Goal: Transaction & Acquisition: Purchase product/service

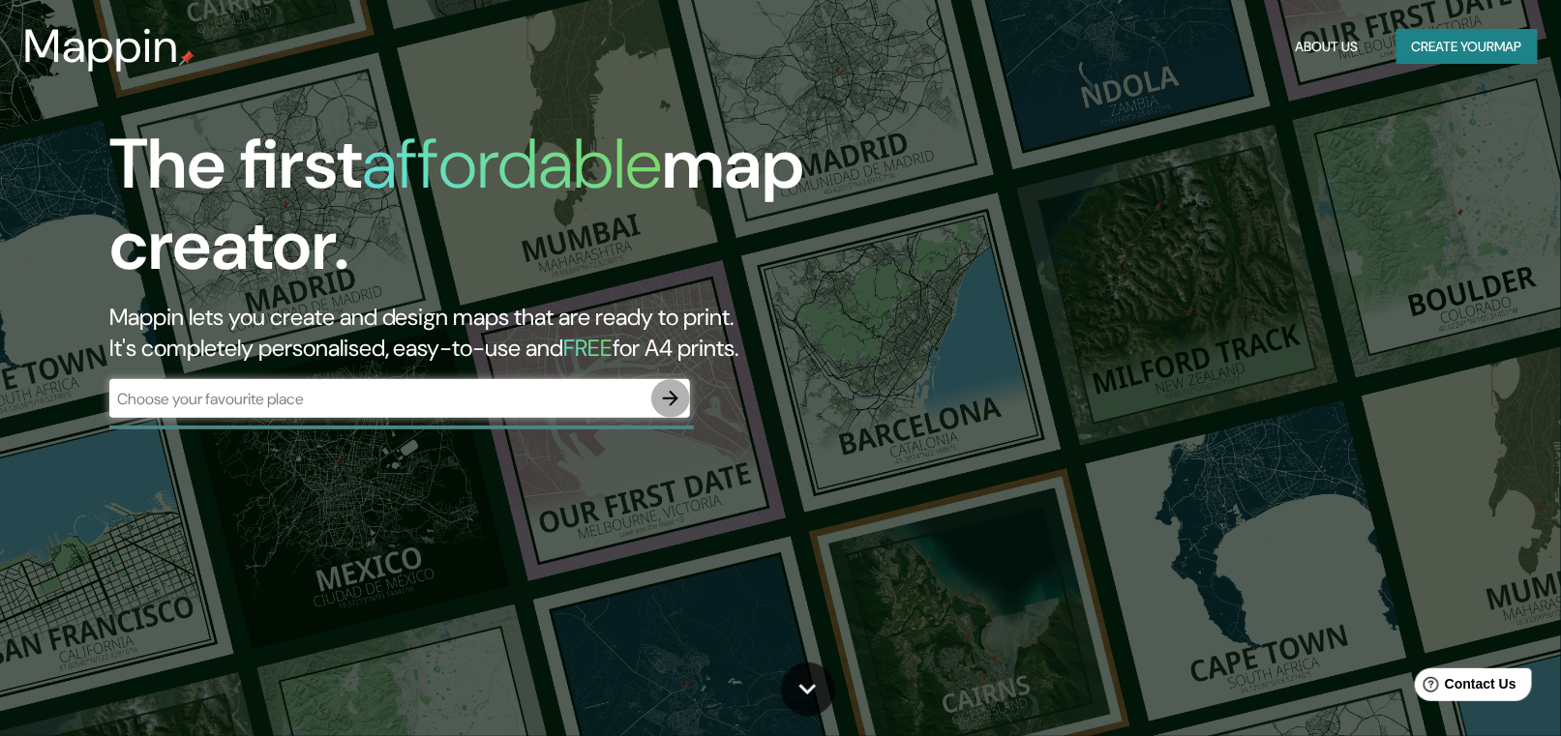
click at [671, 400] on icon "button" at bounding box center [670, 398] width 23 height 23
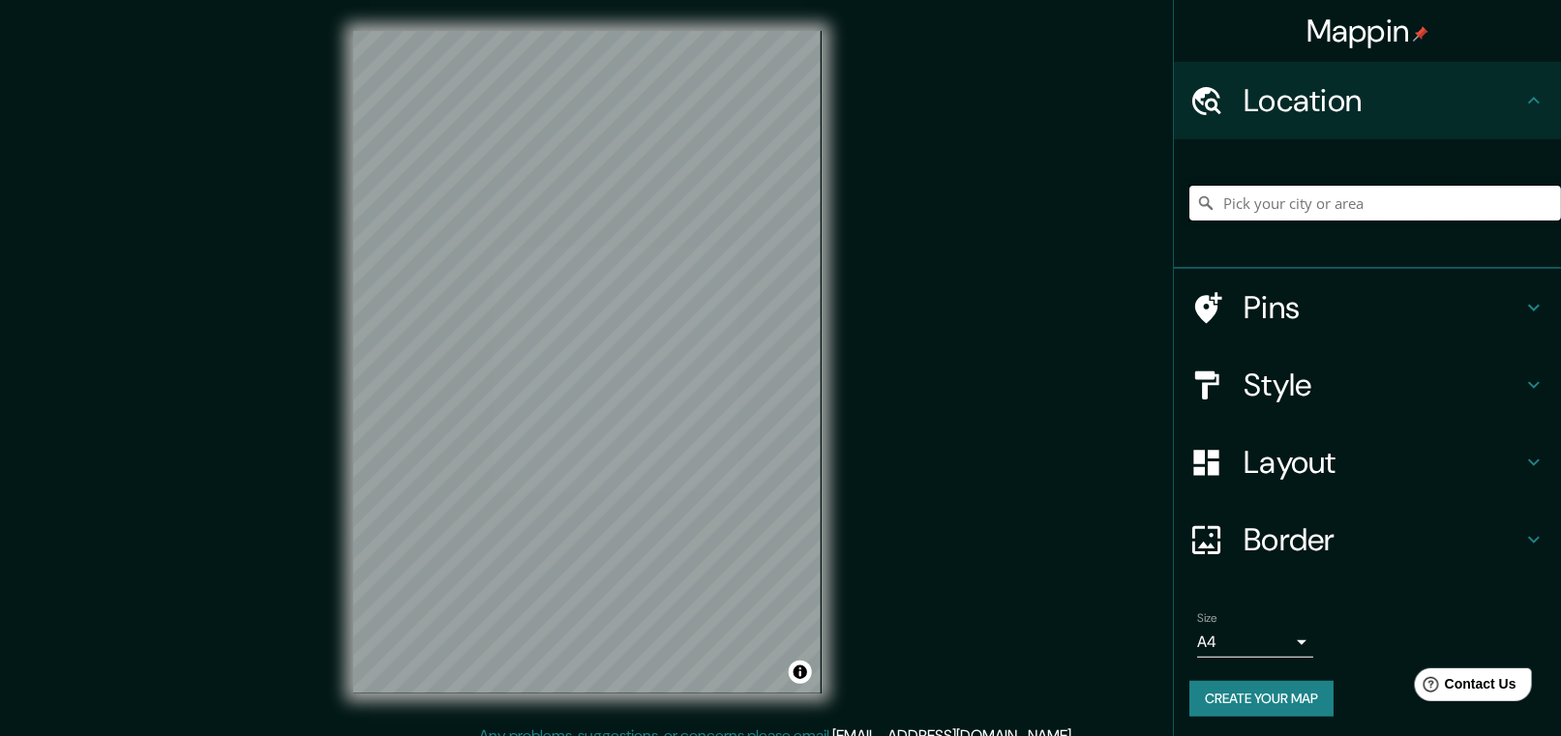
click at [1229, 208] on input "Pick your city or area" at bounding box center [1375, 203] width 372 height 35
click at [1238, 209] on input "Pick your city or area" at bounding box center [1375, 203] width 372 height 35
paste input "[URL][DOMAIN_NAME][PERSON_NAME][DOMAIN_NAME][PERSON_NAME]"
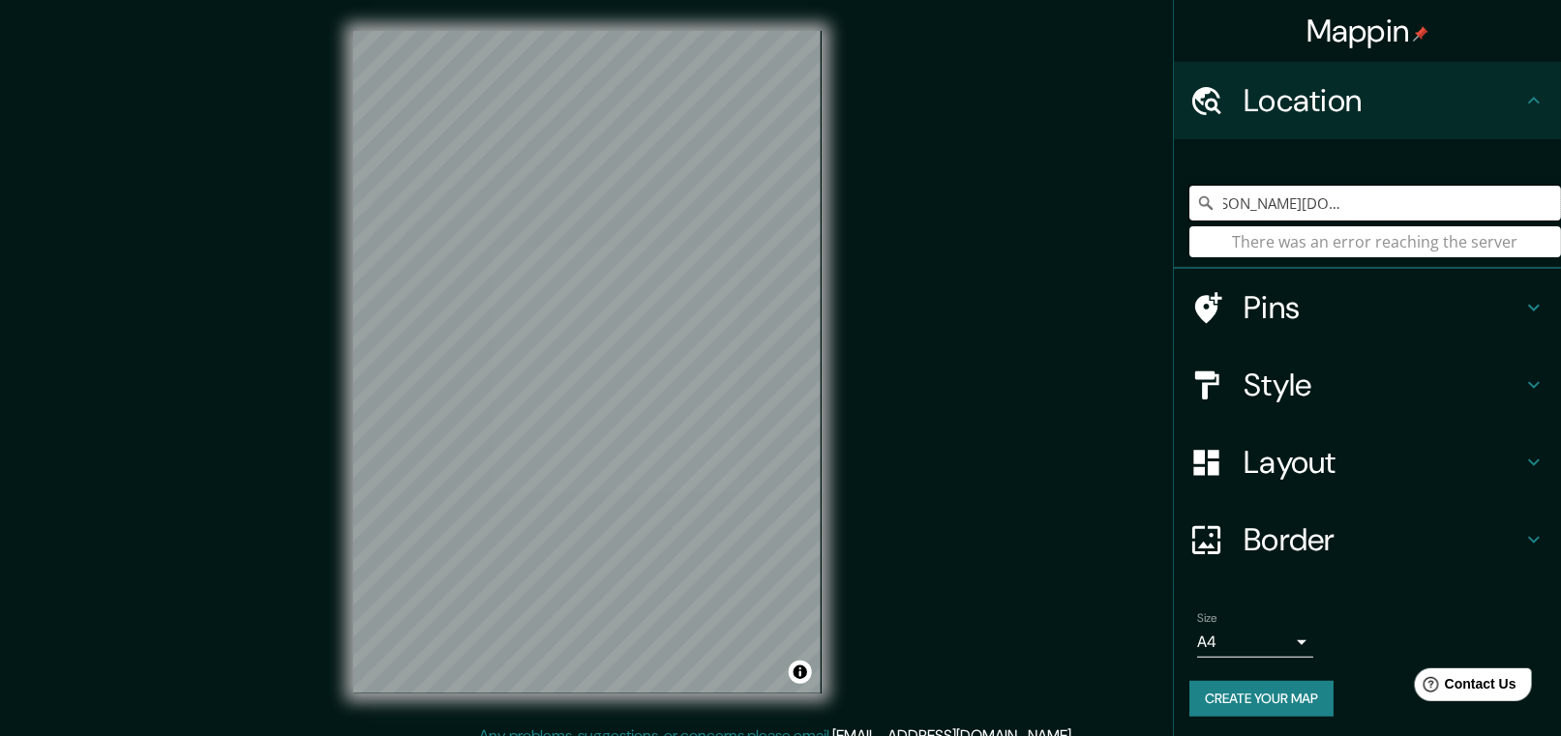
type input "[URL][DOMAIN_NAME][PERSON_NAME][DOMAIN_NAME][PERSON_NAME]"
click at [1266, 697] on button "Create your map" at bounding box center [1261, 699] width 144 height 36
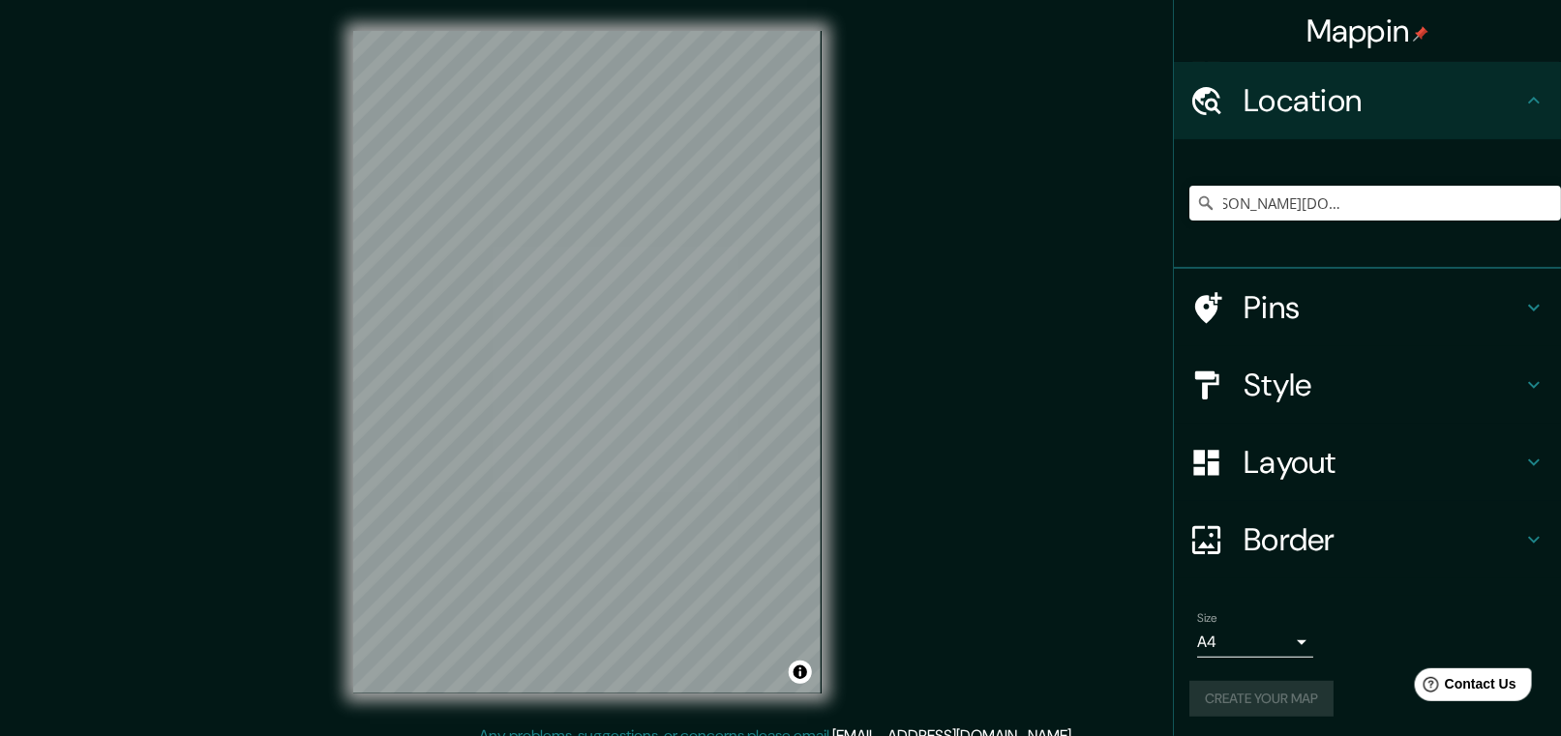
scroll to position [0, 0]
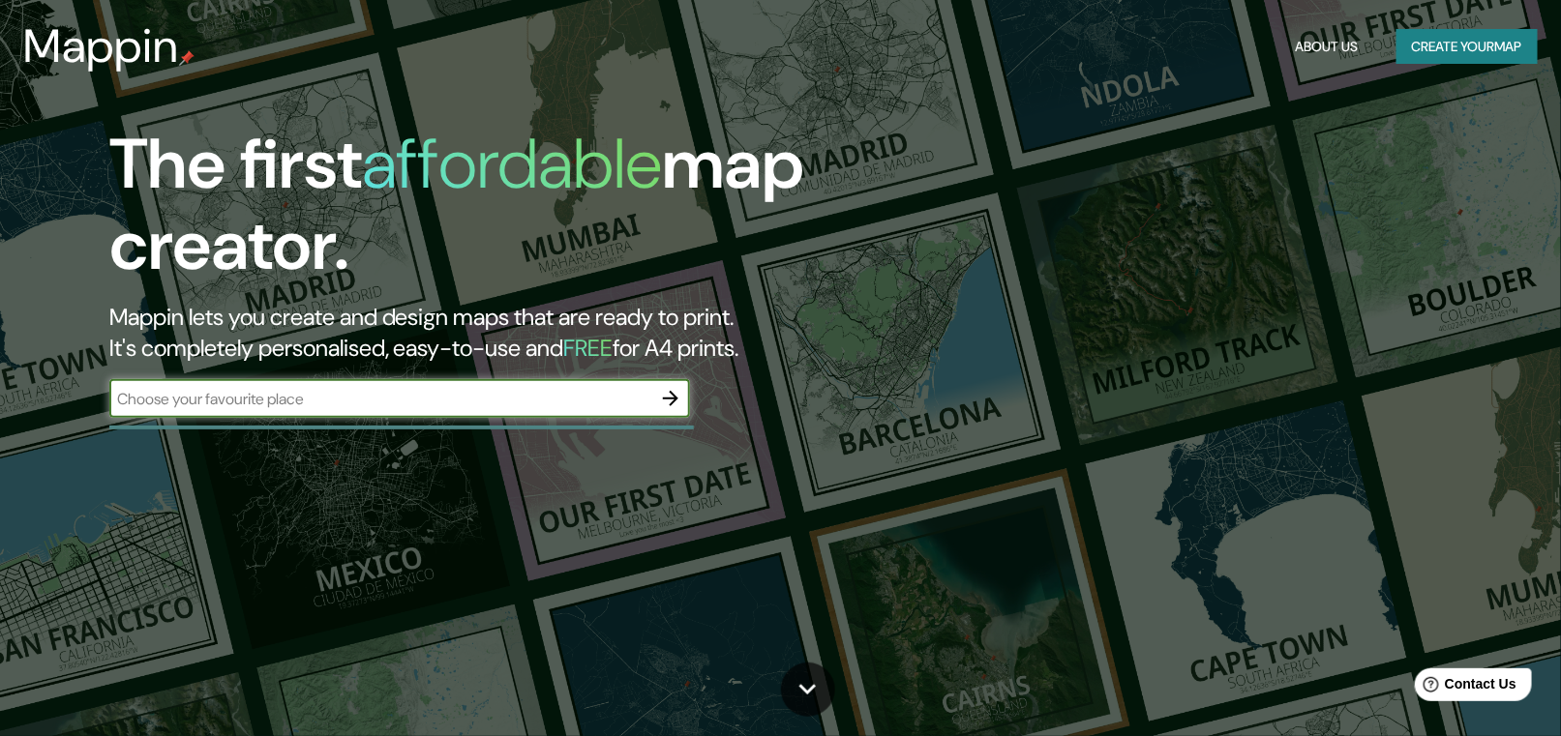
click at [447, 392] on input "text" at bounding box center [380, 399] width 542 height 22
type input "monterrey nuevo [PERSON_NAME]"
click at [664, 399] on icon "button" at bounding box center [670, 398] width 15 height 15
